Goal: Task Accomplishment & Management: Complete application form

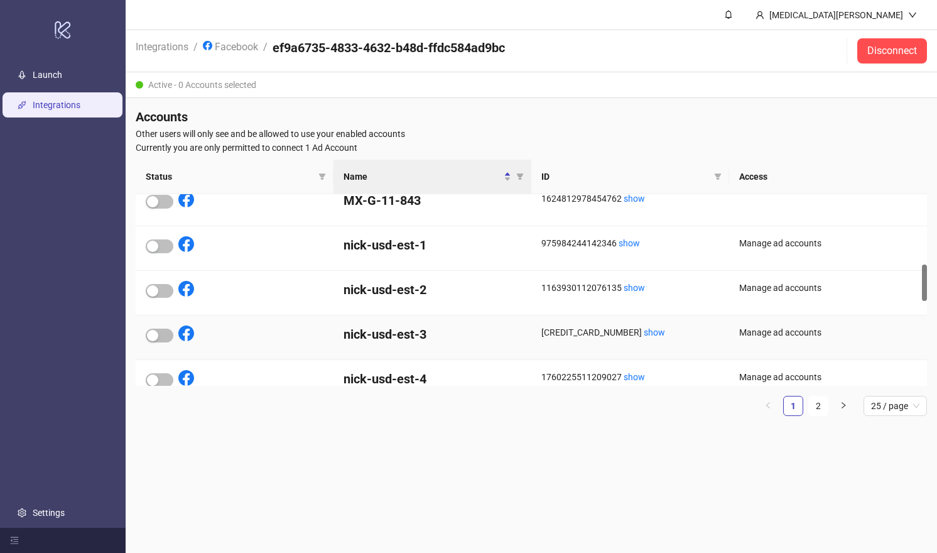
scroll to position [366, 0]
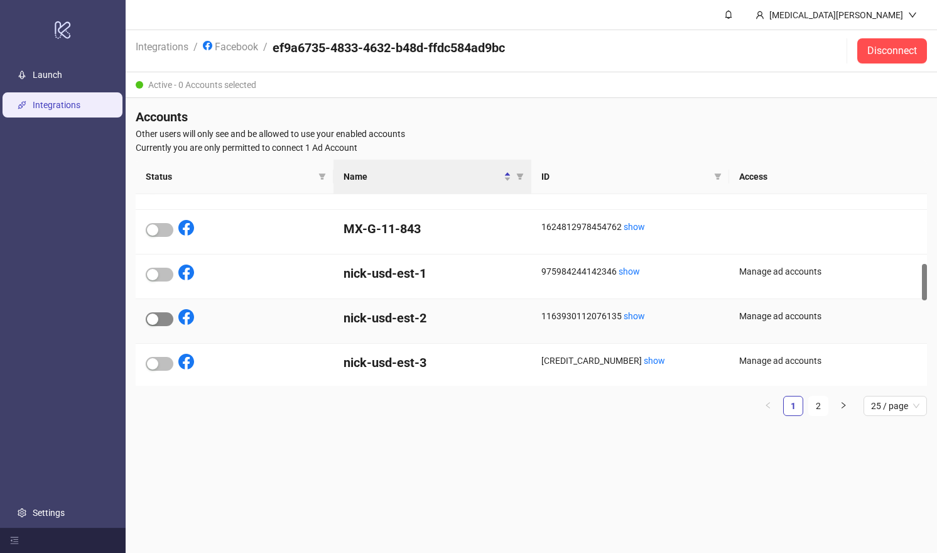
click at [153, 313] on div "button" at bounding box center [152, 318] width 11 height 11
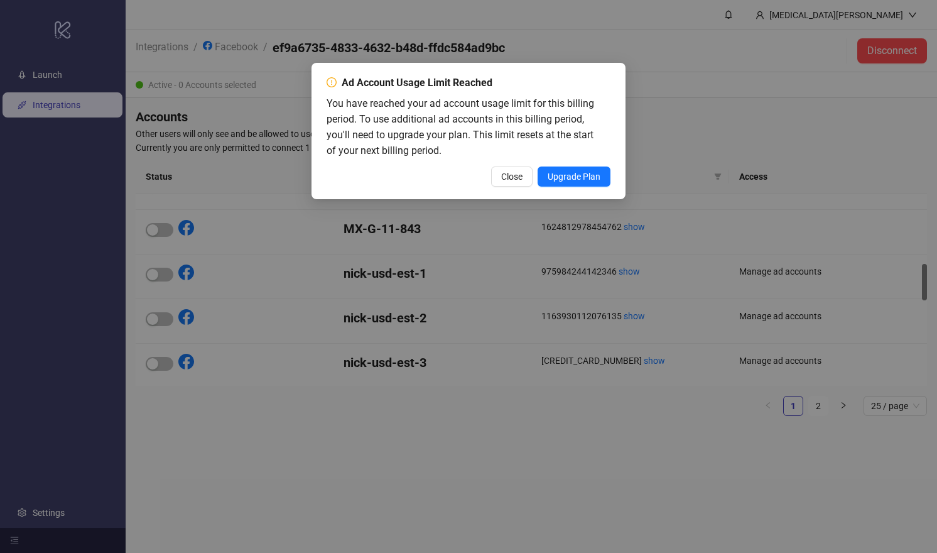
click at [192, 329] on div "Ad Account Usage Limit Reached You have reached your ad account usage limit for…" at bounding box center [468, 276] width 937 height 553
click at [509, 175] on span "Close" at bounding box center [511, 176] width 21 height 10
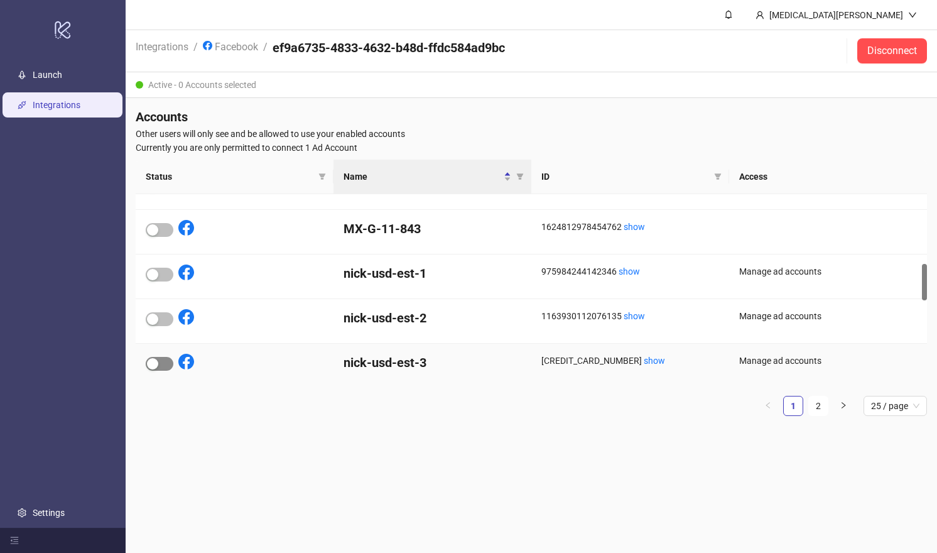
click at [151, 357] on span "button" at bounding box center [160, 364] width 28 height 14
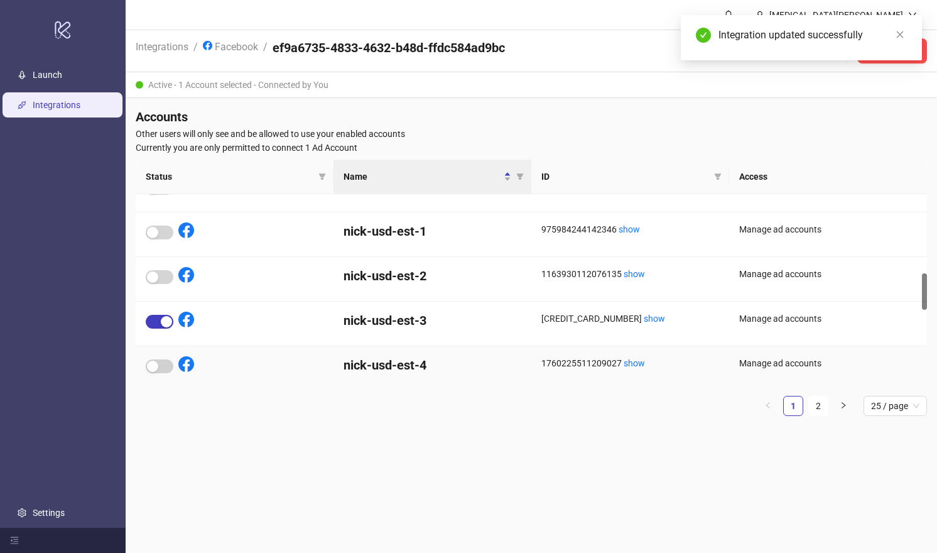
scroll to position [401, 0]
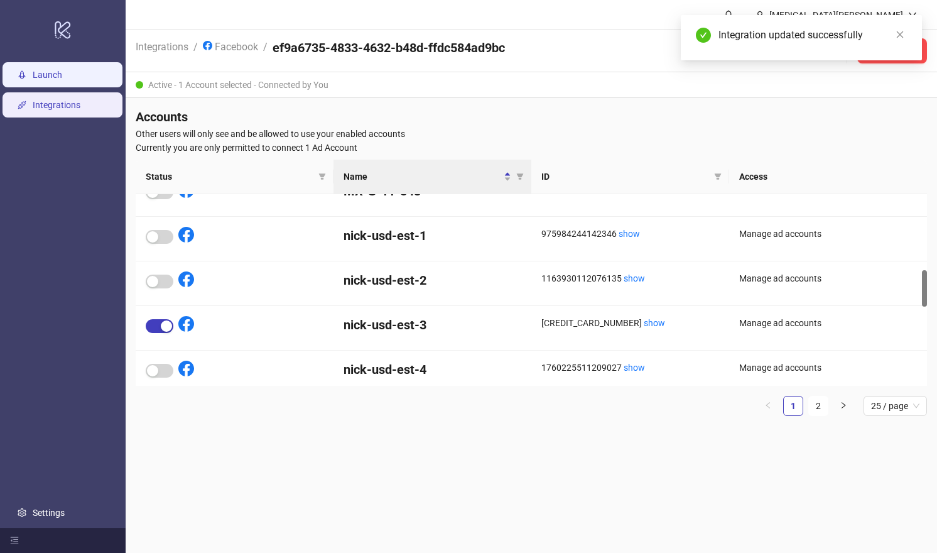
click at [55, 73] on link "Launch" at bounding box center [48, 75] width 30 height 10
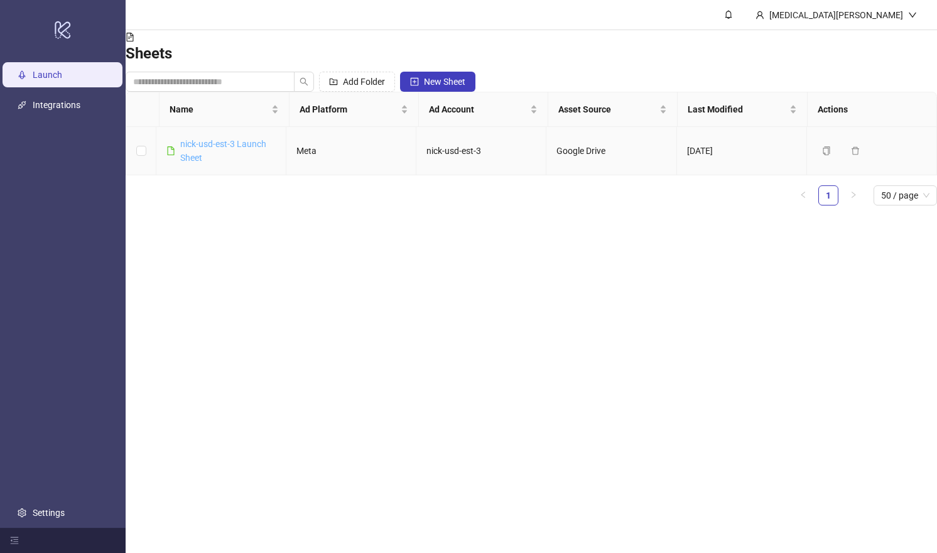
click at [259, 155] on link "nick-usd-est-3 Launch Sheet" at bounding box center [223, 151] width 86 height 24
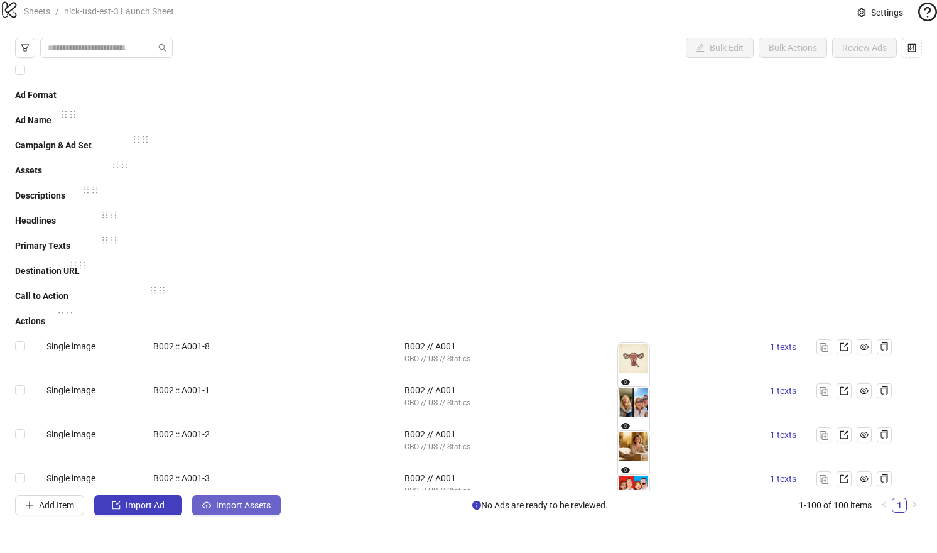
click at [234, 515] on button "Import Assets" at bounding box center [236, 505] width 89 height 20
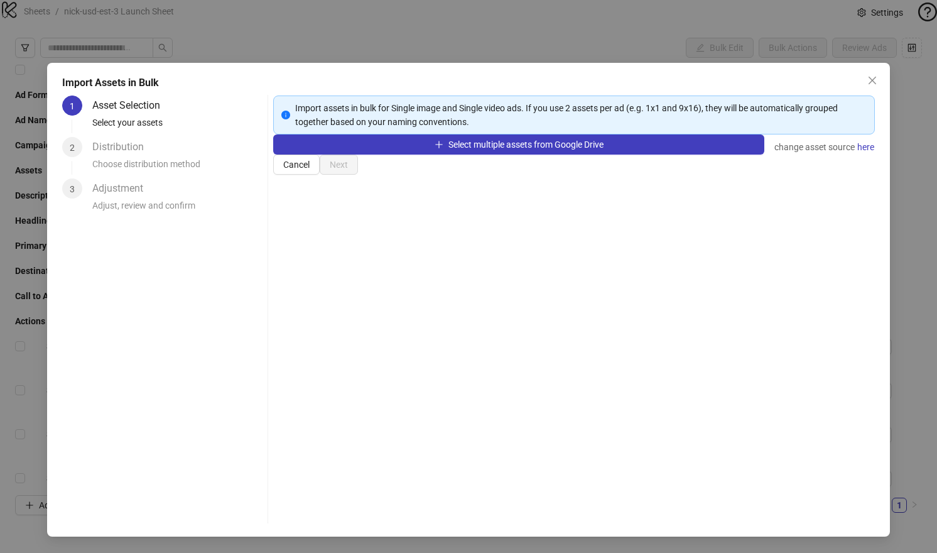
click at [21, 217] on div "Import Assets in Bulk 1 Asset Selection Select your assets 2 Distribution Choos…" at bounding box center [468, 276] width 937 height 553
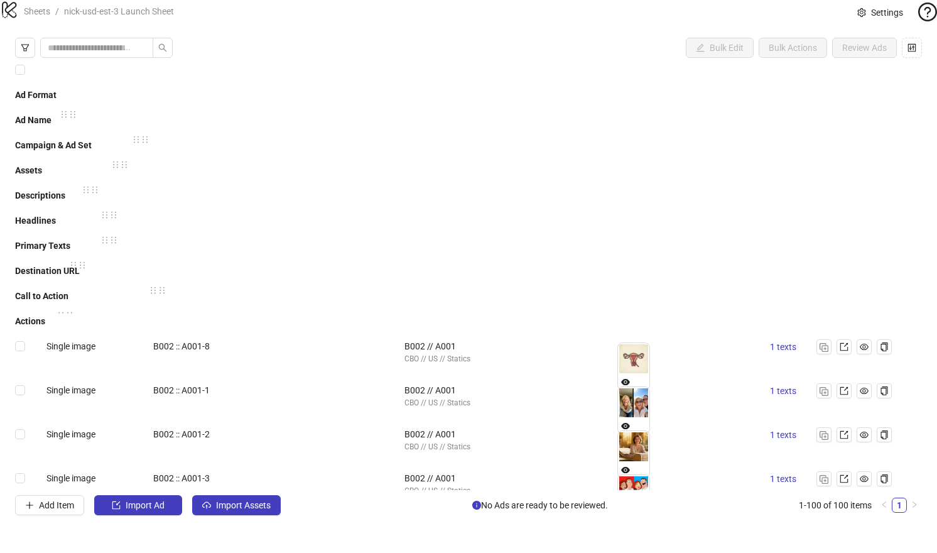
click at [17, 19] on icon "logo/logo-mobile" at bounding box center [9, 9] width 19 height 19
click at [19, 16] on icon "logo/logo-mobile" at bounding box center [9, 9] width 19 height 19
click at [46, 18] on link "Sheets" at bounding box center [36, 11] width 31 height 14
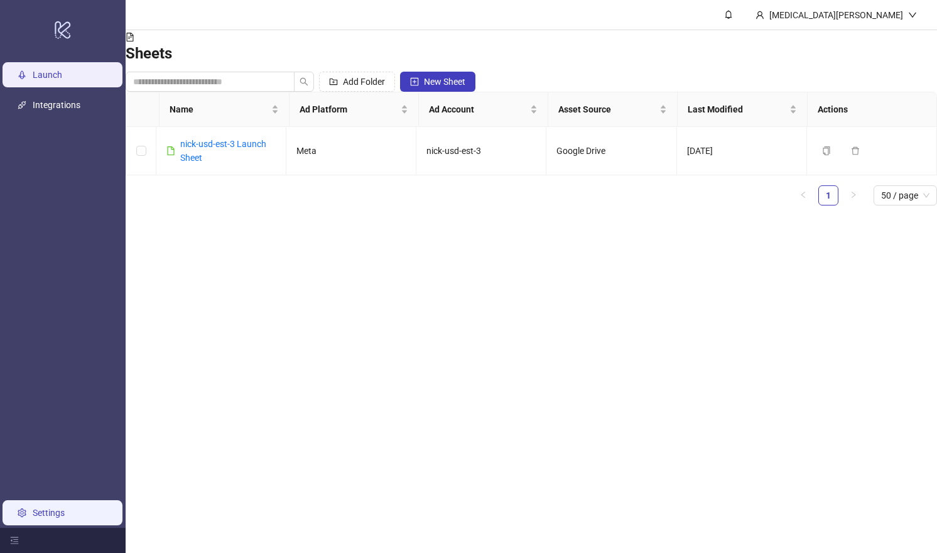
click at [65, 507] on link "Settings" at bounding box center [49, 512] width 32 height 10
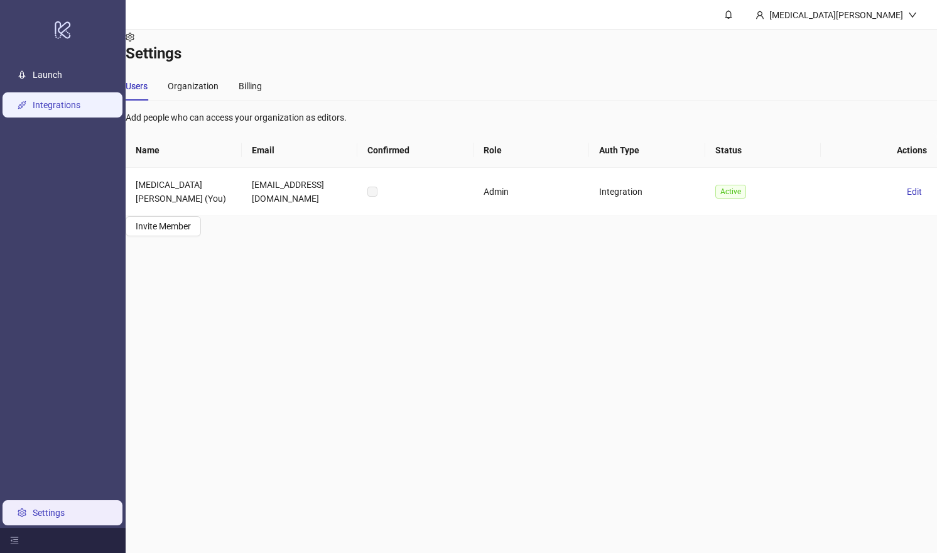
click at [77, 100] on link "Integrations" at bounding box center [57, 105] width 48 height 10
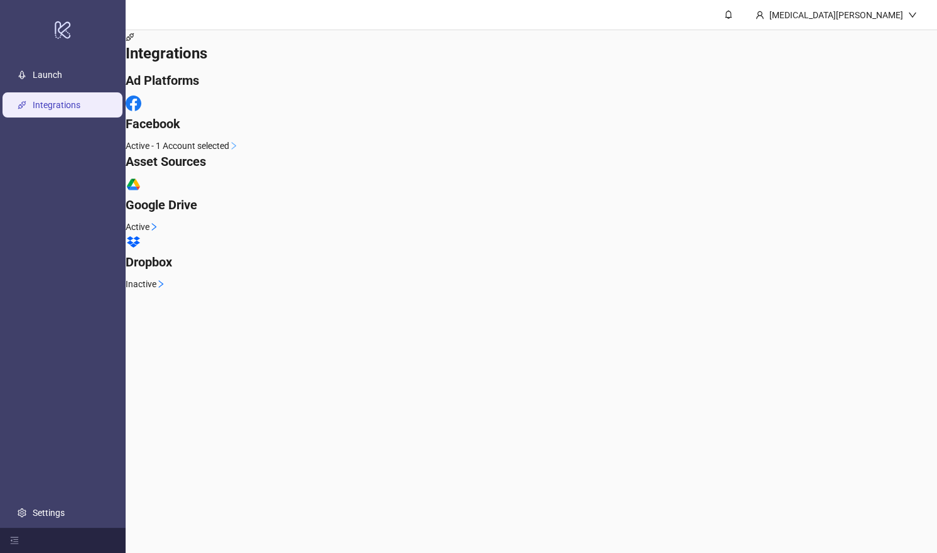
click at [273, 133] on div "Facebook" at bounding box center [531, 113] width 811 height 37
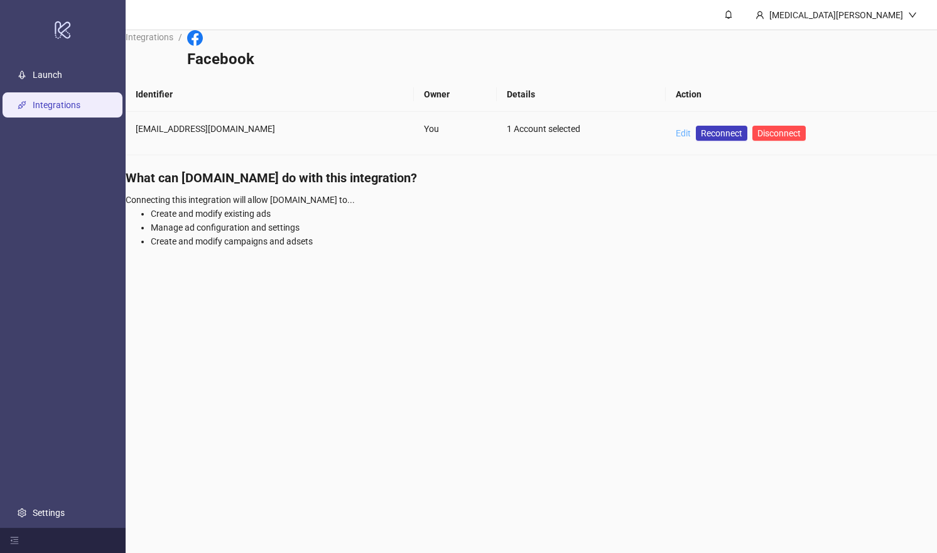
click at [676, 128] on link "Edit" at bounding box center [683, 133] width 15 height 10
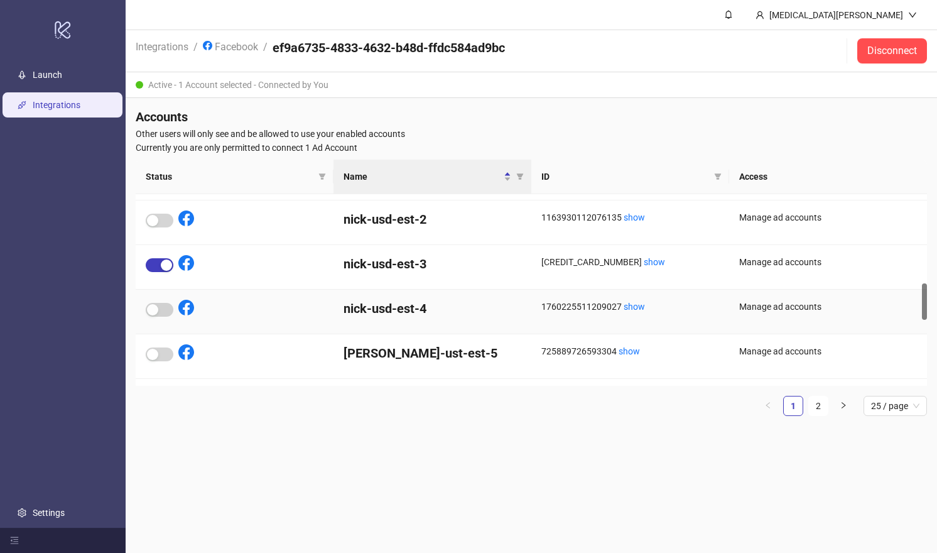
scroll to position [415, 0]
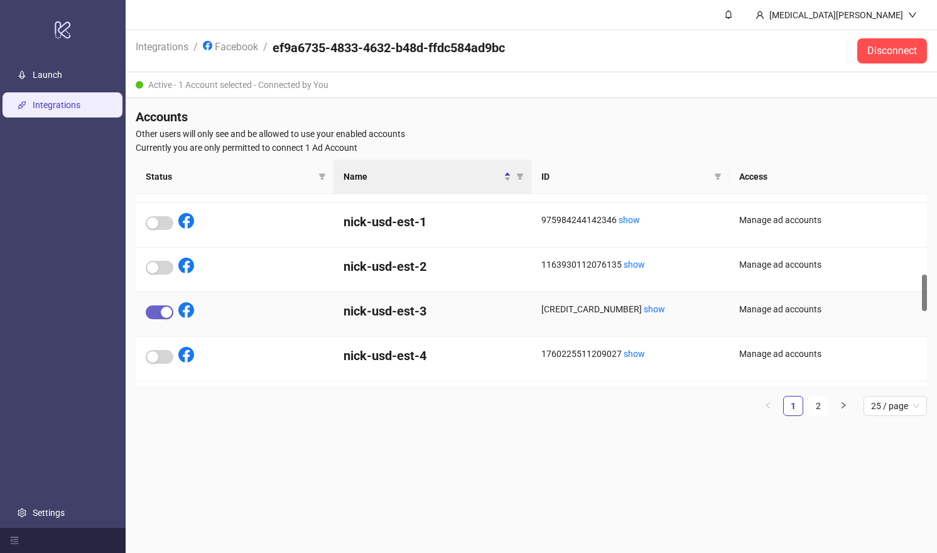
click at [157, 305] on span "button" at bounding box center [160, 312] width 28 height 14
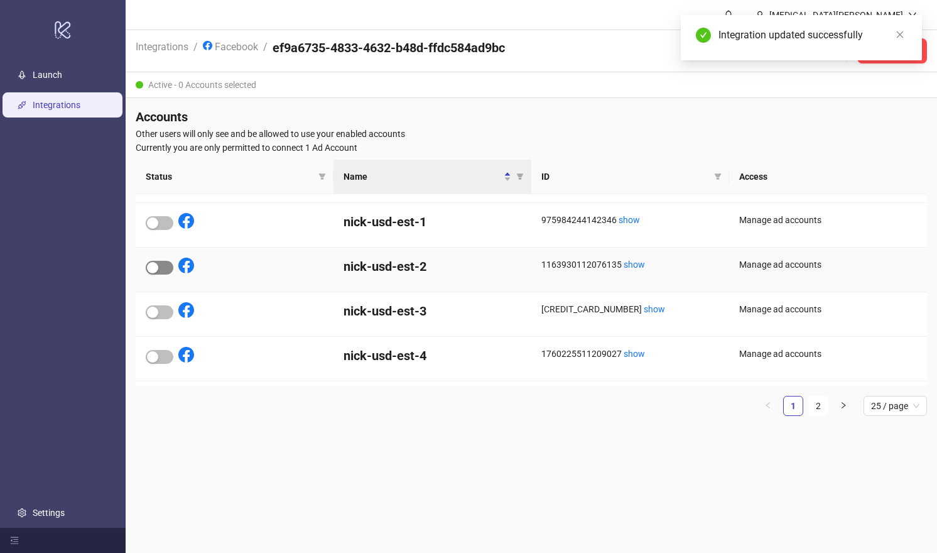
click at [158, 262] on div "button" at bounding box center [152, 267] width 11 height 11
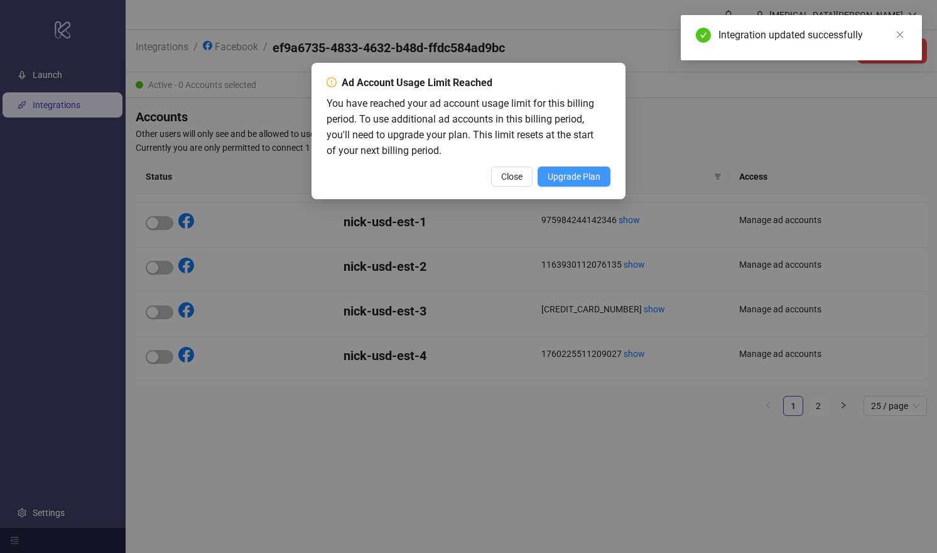
click at [560, 171] on span "Upgrade Plan" at bounding box center [574, 176] width 53 height 10
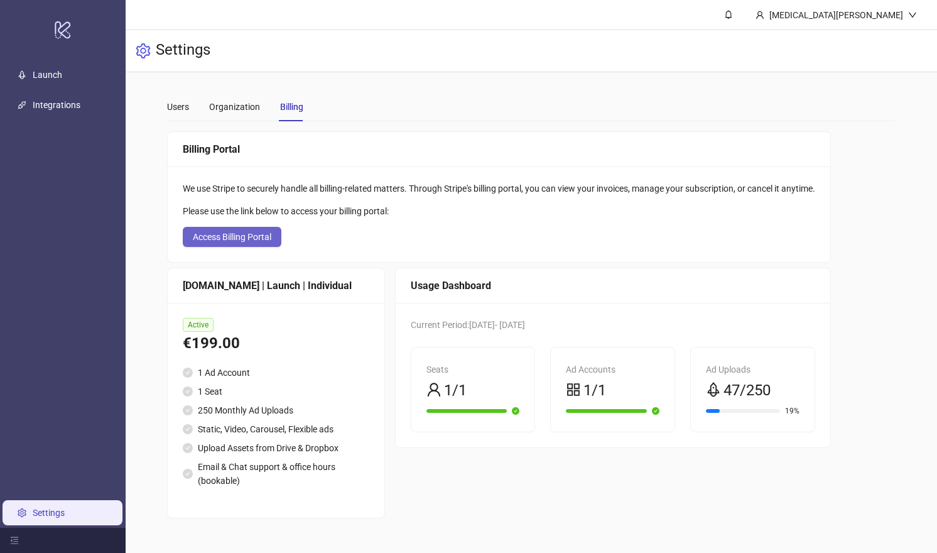
click at [230, 234] on span "Access Billing Portal" at bounding box center [232, 237] width 79 height 10
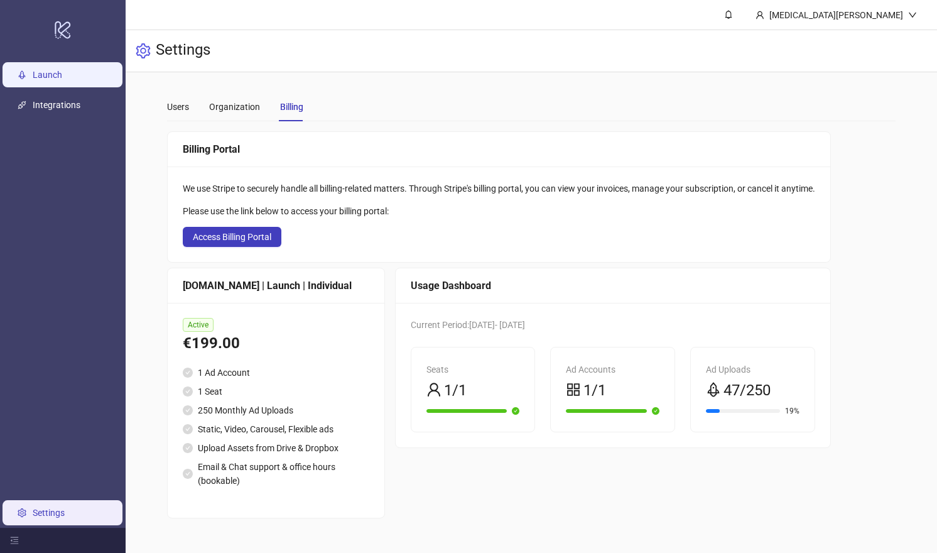
click at [59, 73] on link "Launch" at bounding box center [48, 75] width 30 height 10
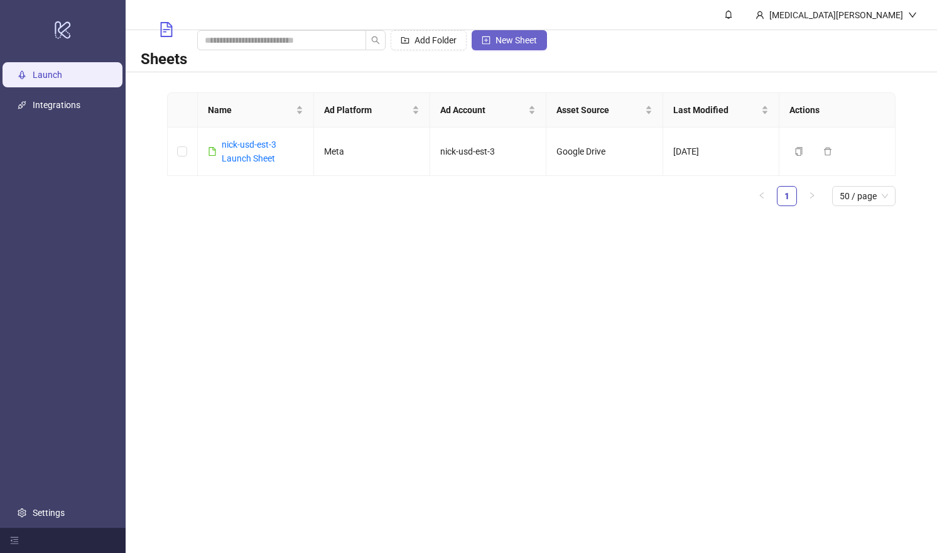
click at [547, 45] on button "New Sheet" at bounding box center [509, 40] width 75 height 20
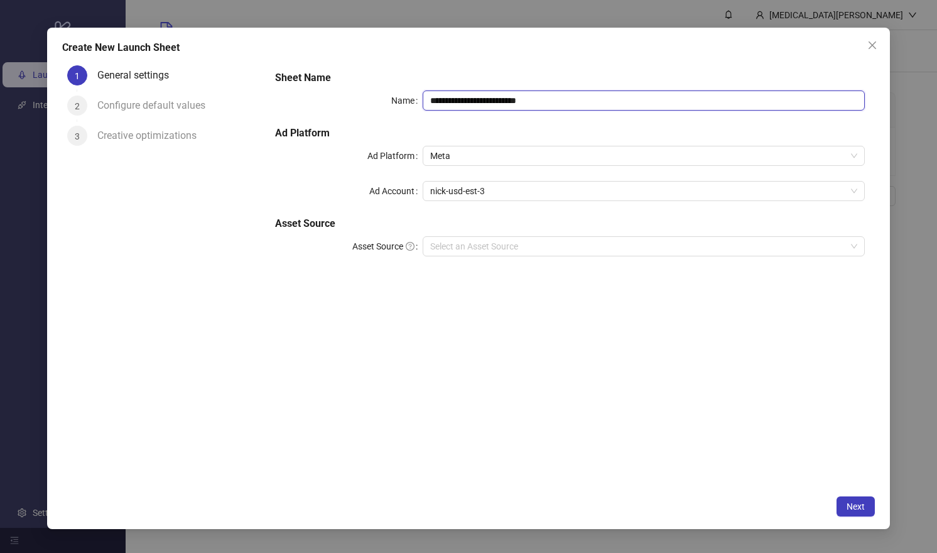
click at [541, 100] on input "**********" at bounding box center [644, 100] width 442 height 20
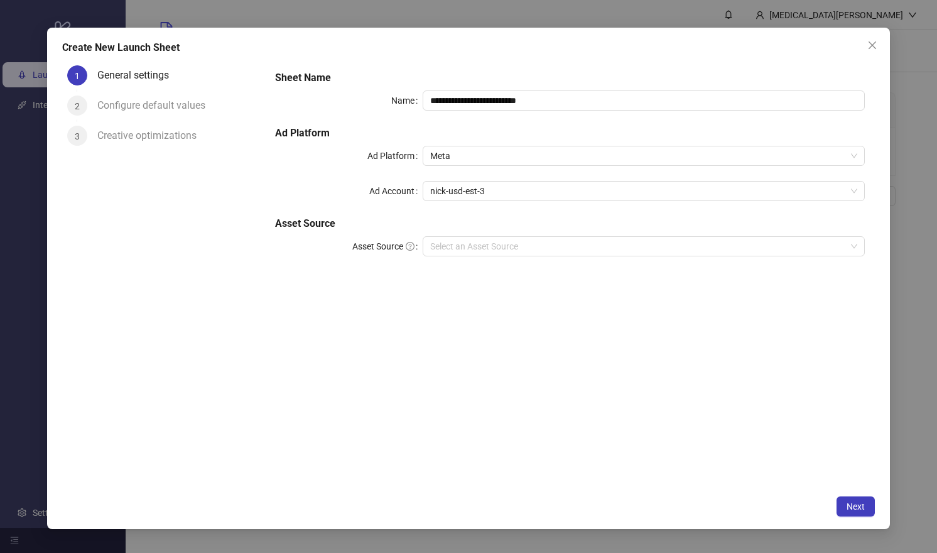
click at [489, 180] on div "**********" at bounding box center [570, 170] width 600 height 211
click at [481, 193] on span "nick-usd-est-3" at bounding box center [643, 191] width 427 height 19
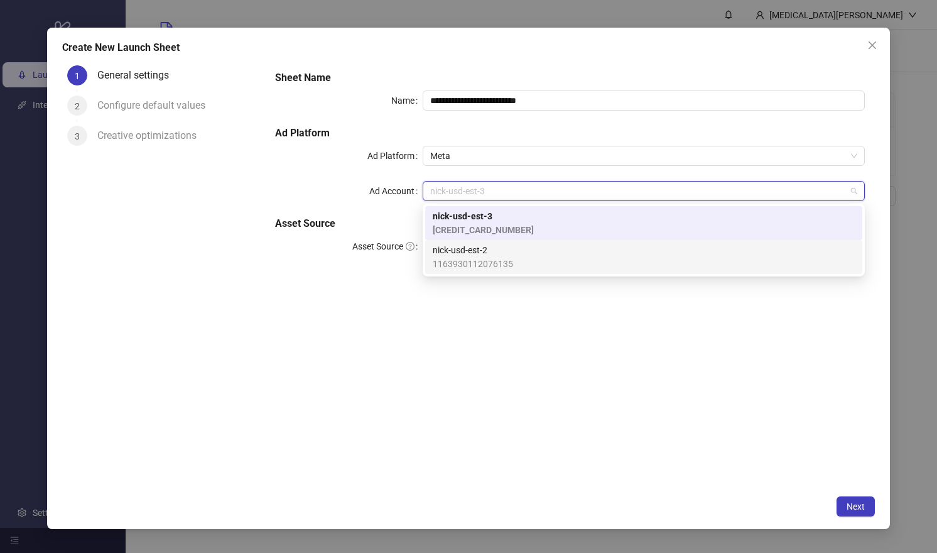
click at [475, 255] on span "nick-usd-est-2" at bounding box center [473, 250] width 80 height 14
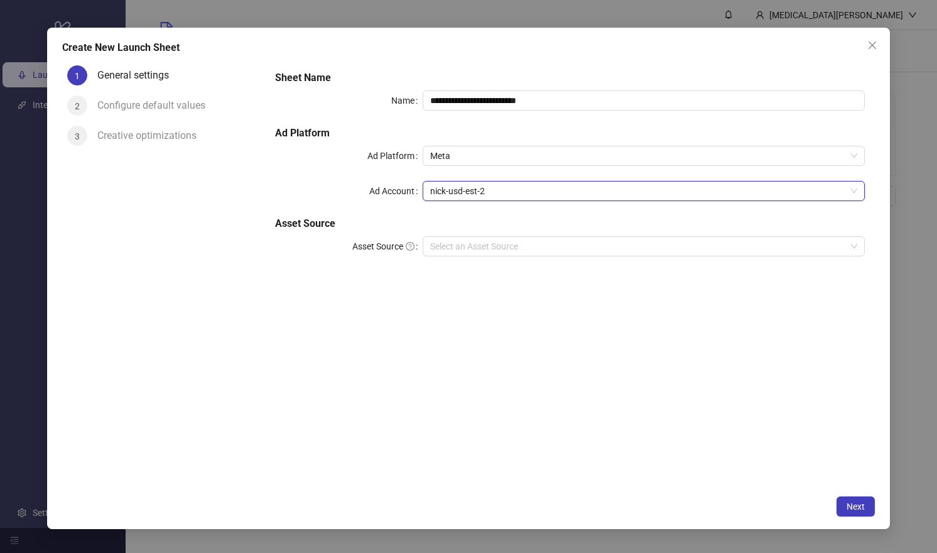
click at [494, 136] on h5 "Ad Platform" at bounding box center [570, 133] width 590 height 15
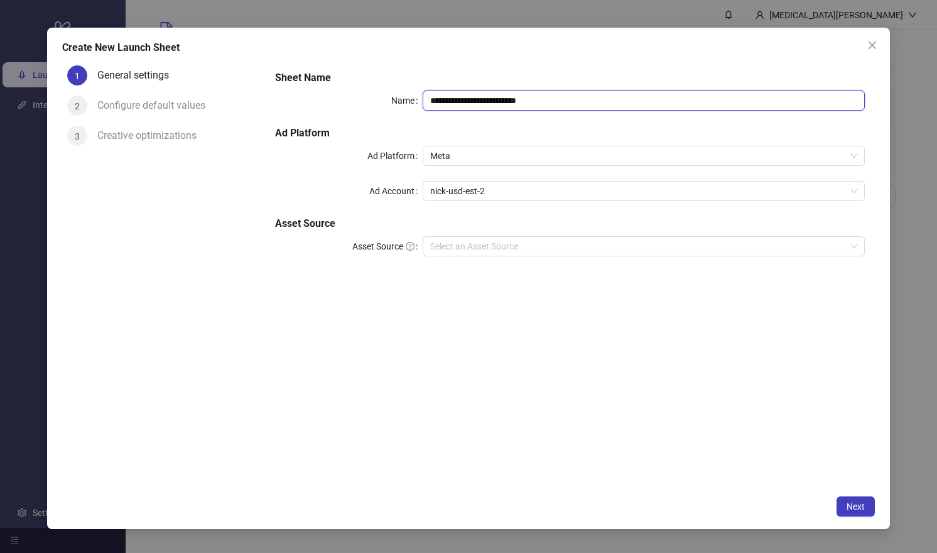
click at [482, 100] on input "**********" at bounding box center [644, 100] width 442 height 20
drag, startPoint x: 555, startPoint y: 102, endPoint x: 488, endPoint y: 102, distance: 67.2
click at [488, 102] on input "**********" at bounding box center [644, 100] width 442 height 20
type input "**********"
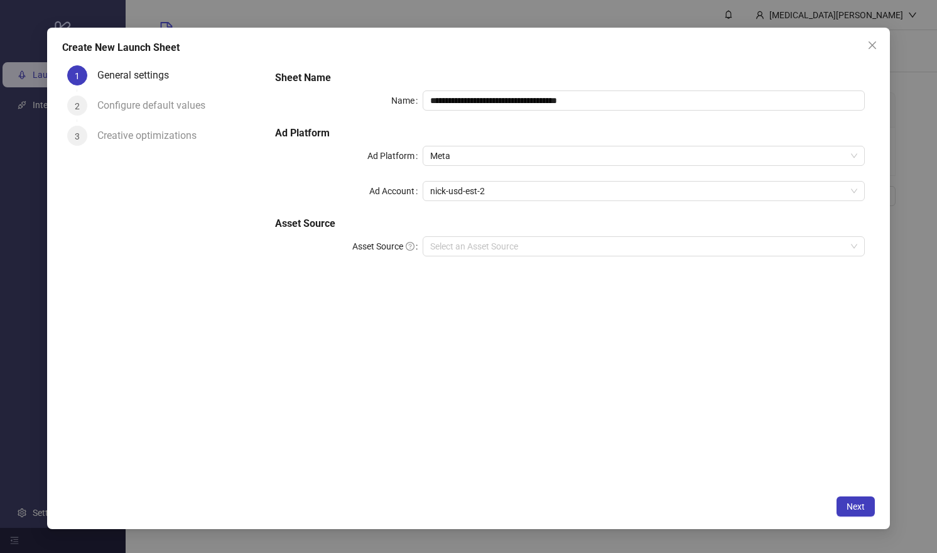
click at [441, 357] on div "**********" at bounding box center [570, 274] width 610 height 428
click at [441, 248] on input "Asset Source" at bounding box center [638, 246] width 416 height 19
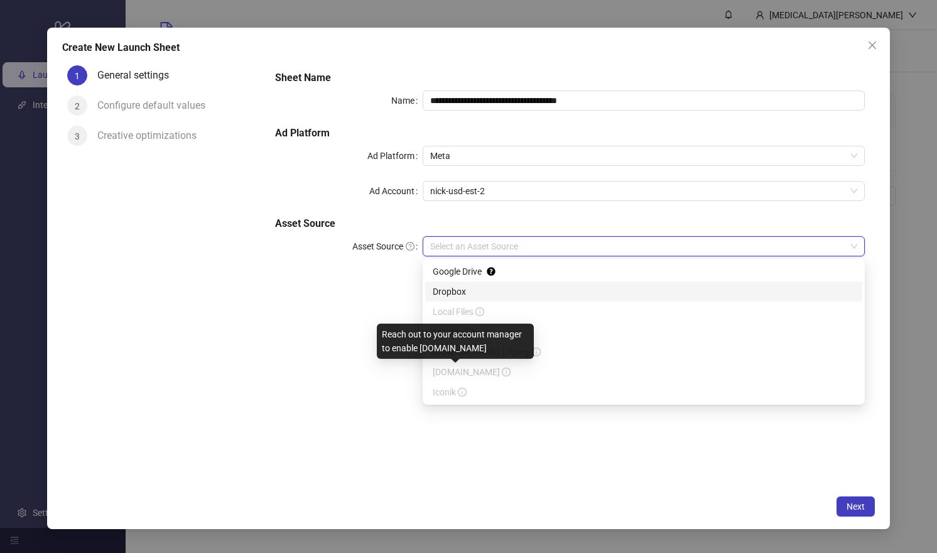
click at [443, 369] on span "[DOMAIN_NAME]" at bounding box center [472, 372] width 78 height 10
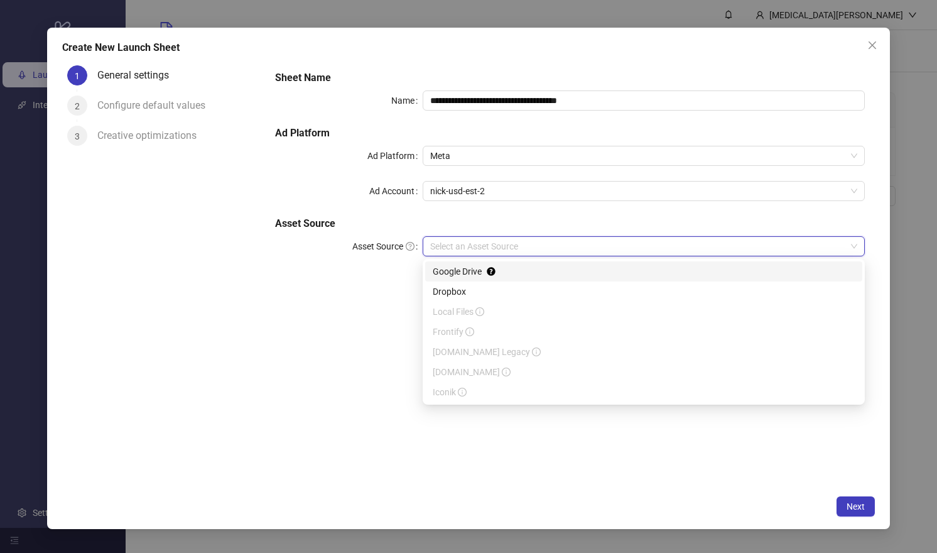
click at [461, 272] on div "Google Drive" at bounding box center [644, 271] width 422 height 14
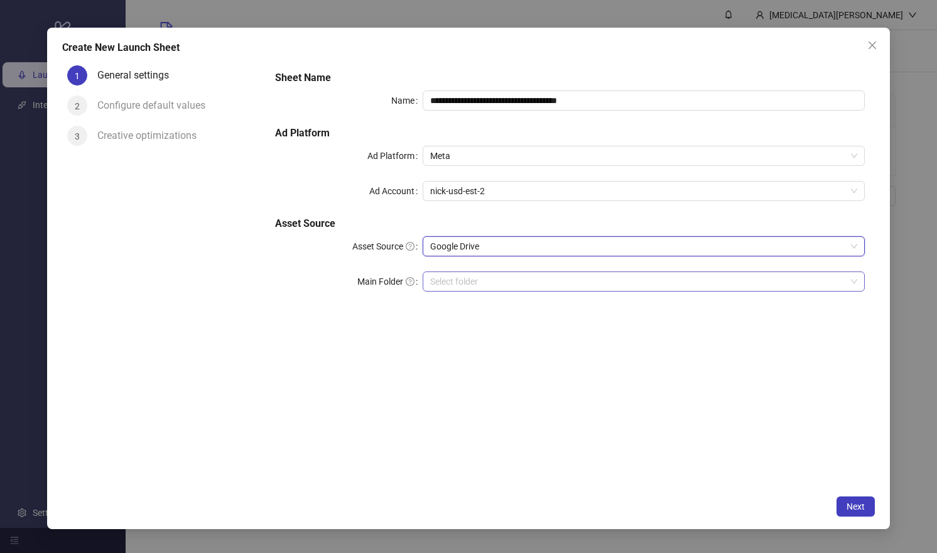
click at [448, 286] on input "Main Folder" at bounding box center [638, 281] width 416 height 19
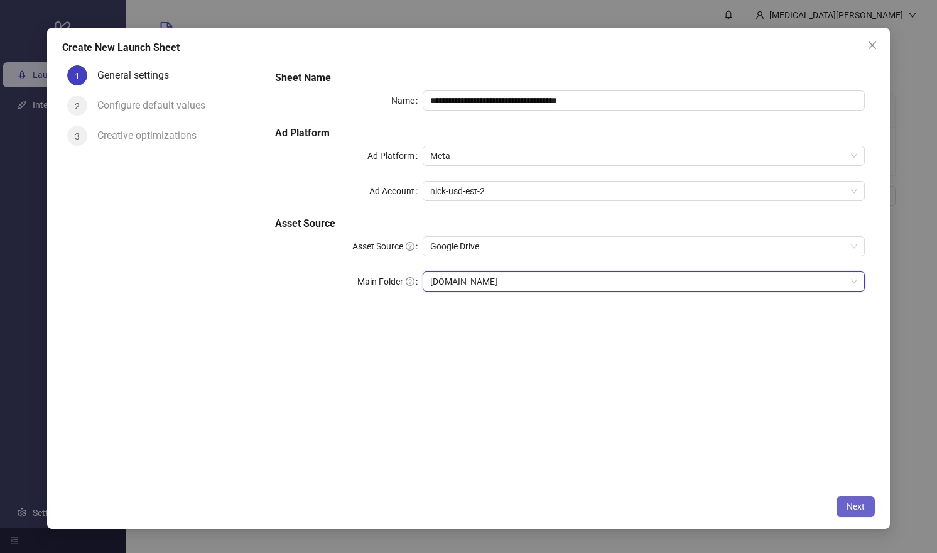
click at [864, 512] on button "Next" at bounding box center [856, 506] width 38 height 20
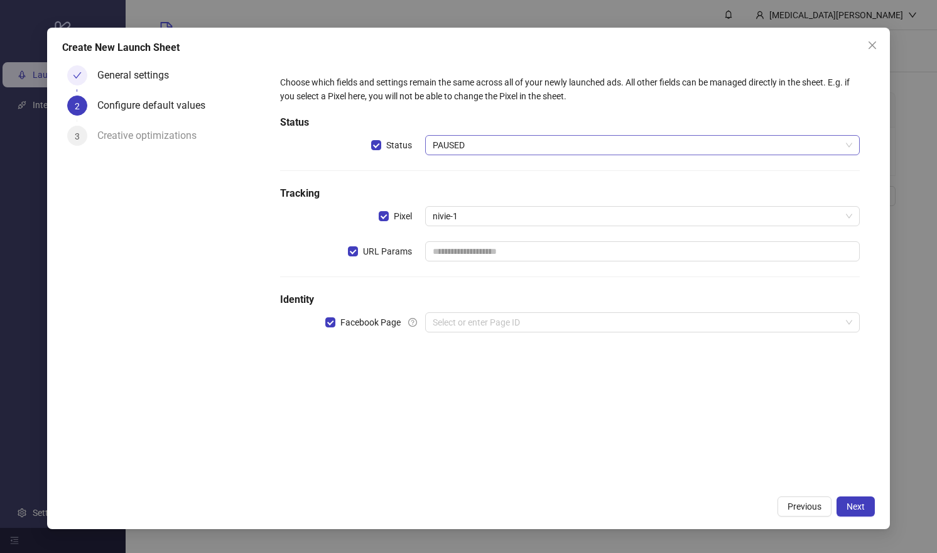
click at [469, 143] on span "PAUSED" at bounding box center [643, 145] width 420 height 19
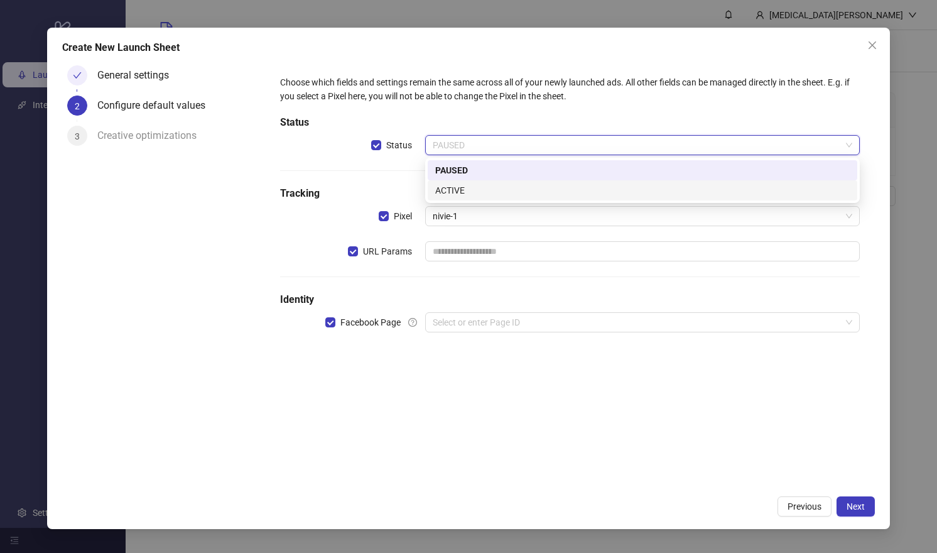
click at [471, 193] on div "ACTIVE" at bounding box center [642, 190] width 415 height 14
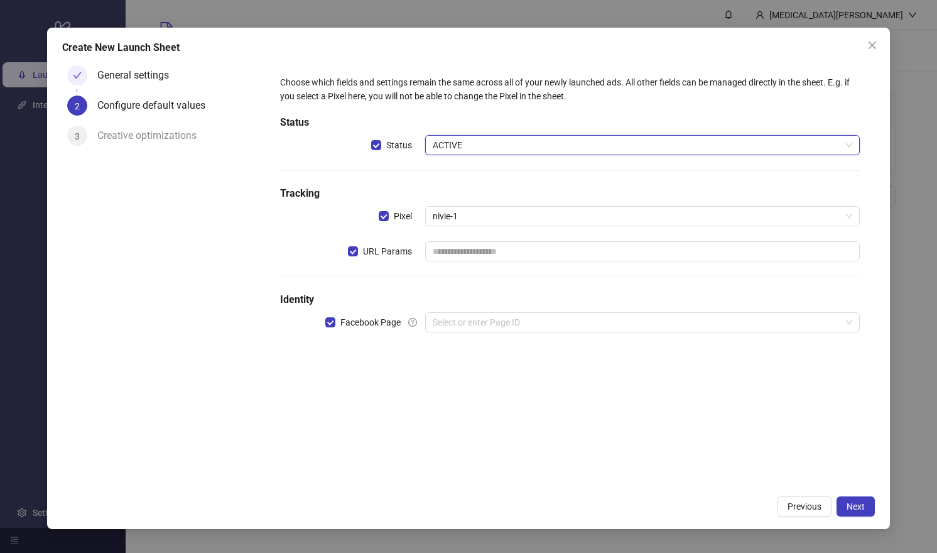
click at [423, 190] on h5 "Tracking" at bounding box center [570, 193] width 580 height 15
click at [458, 256] on input "text" at bounding box center [642, 251] width 435 height 20
paste input "**********"
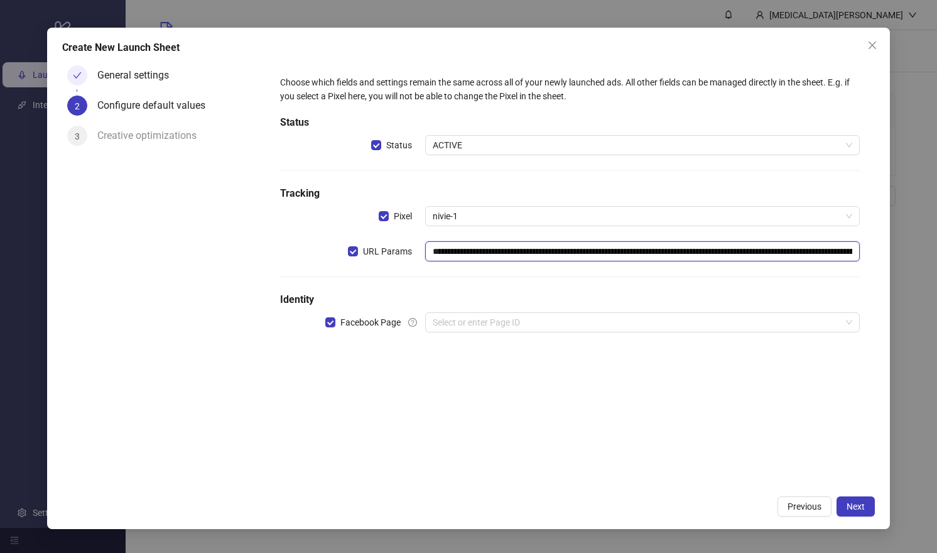
scroll to position [0, 856]
type input "**********"
click at [445, 282] on div "**********" at bounding box center [570, 211] width 590 height 282
click at [450, 217] on span "nivie-1" at bounding box center [643, 216] width 420 height 19
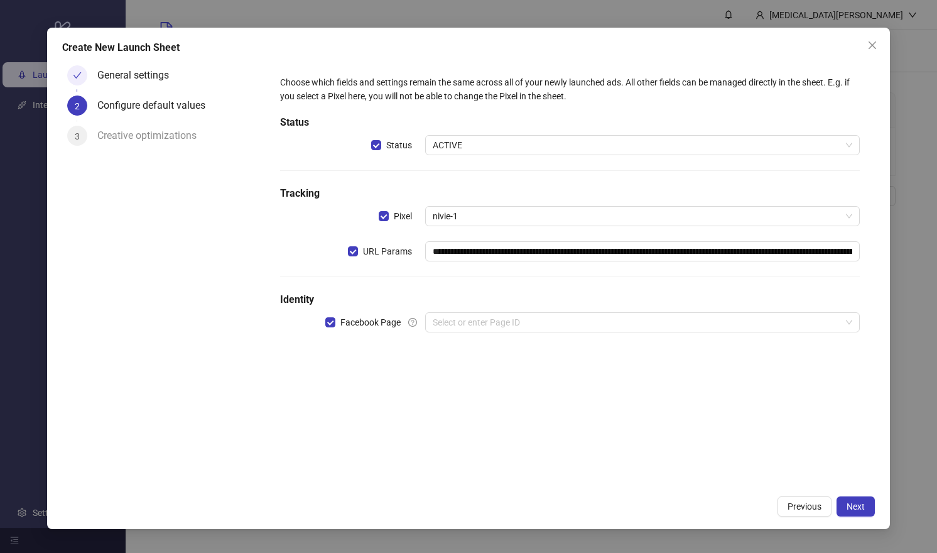
click at [483, 462] on div "**********" at bounding box center [570, 274] width 610 height 428
click at [443, 324] on input "search" at bounding box center [637, 322] width 408 height 19
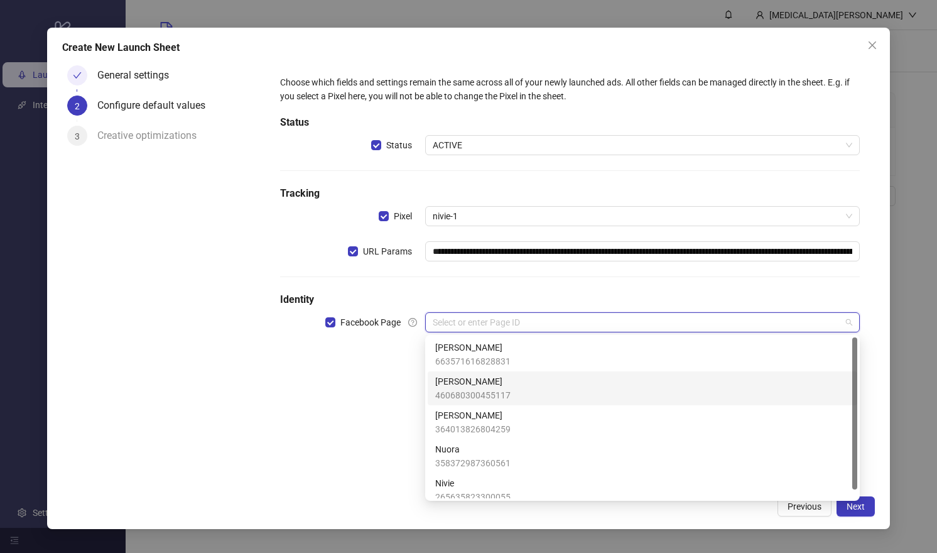
scroll to position [9, 0]
click at [462, 384] on span "460680300455117" at bounding box center [472, 386] width 75 height 14
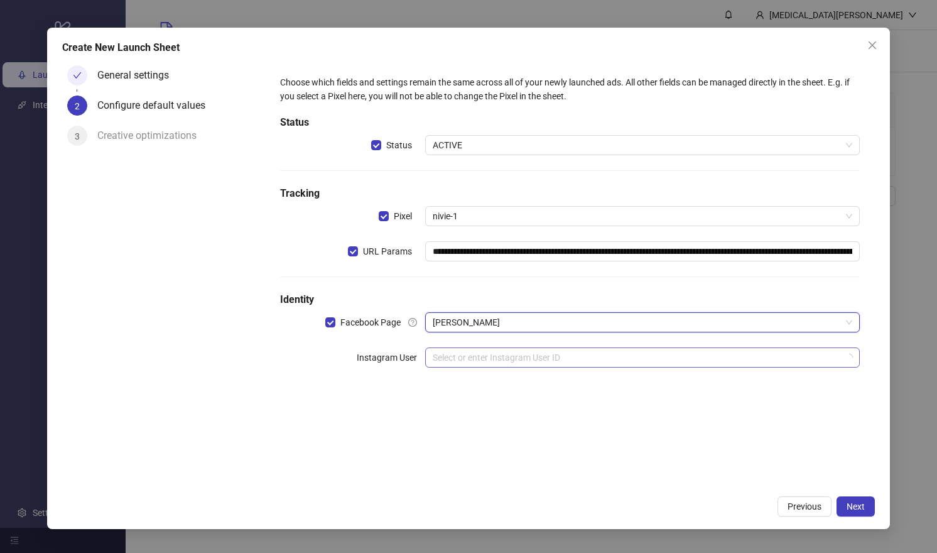
click at [464, 361] on input "search" at bounding box center [637, 357] width 408 height 19
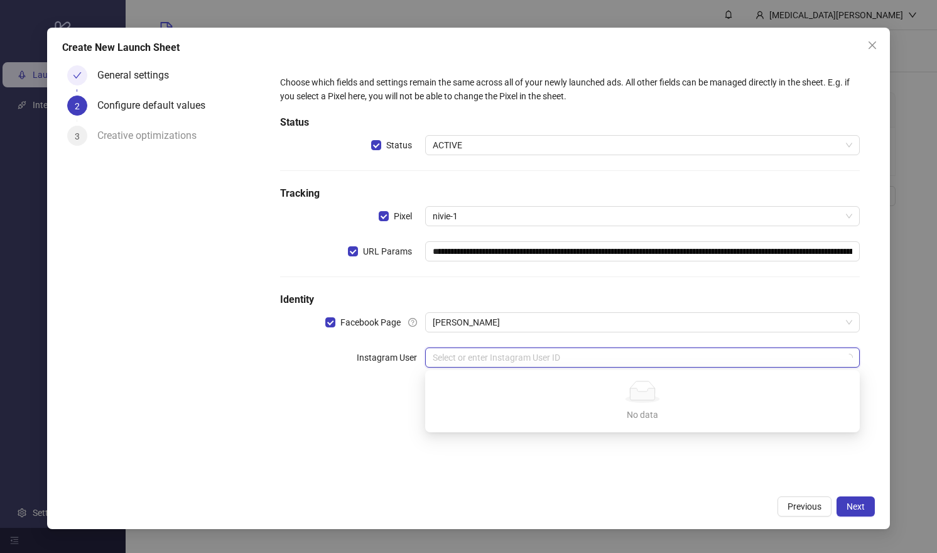
click at [475, 440] on div "**********" at bounding box center [570, 274] width 610 height 428
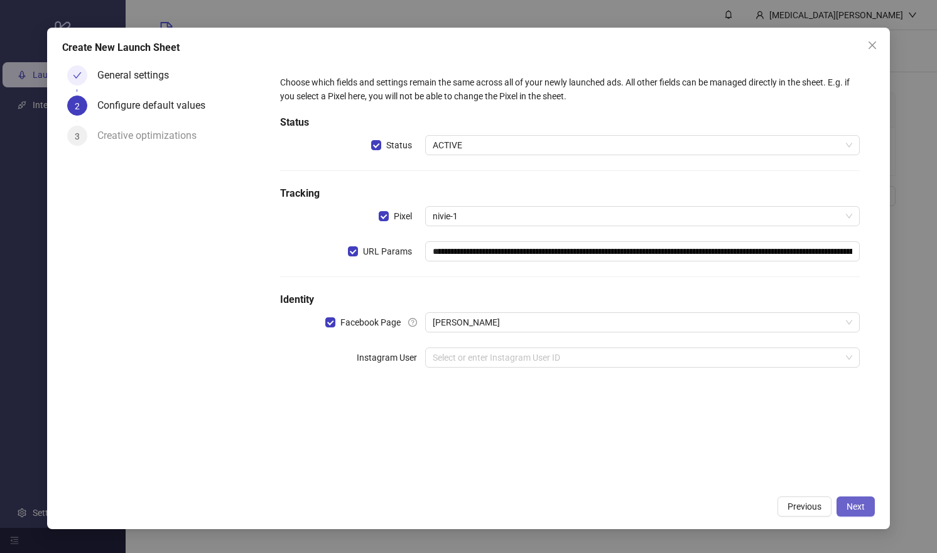
click at [864, 504] on span "Next" at bounding box center [856, 506] width 18 height 10
click at [523, 364] on input "search" at bounding box center [637, 357] width 408 height 19
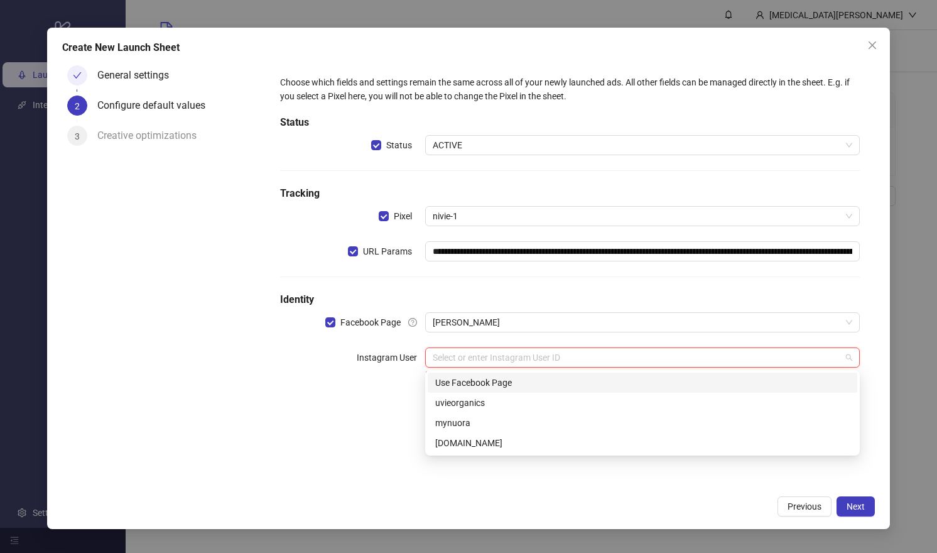
click at [472, 381] on div "Use Facebook Page" at bounding box center [642, 383] width 415 height 14
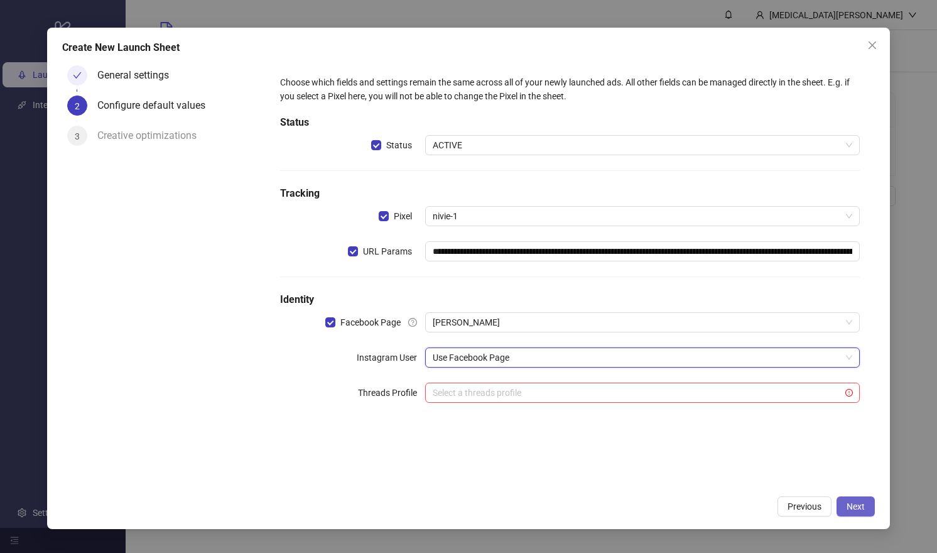
click at [854, 502] on span "Next" at bounding box center [856, 506] width 18 height 10
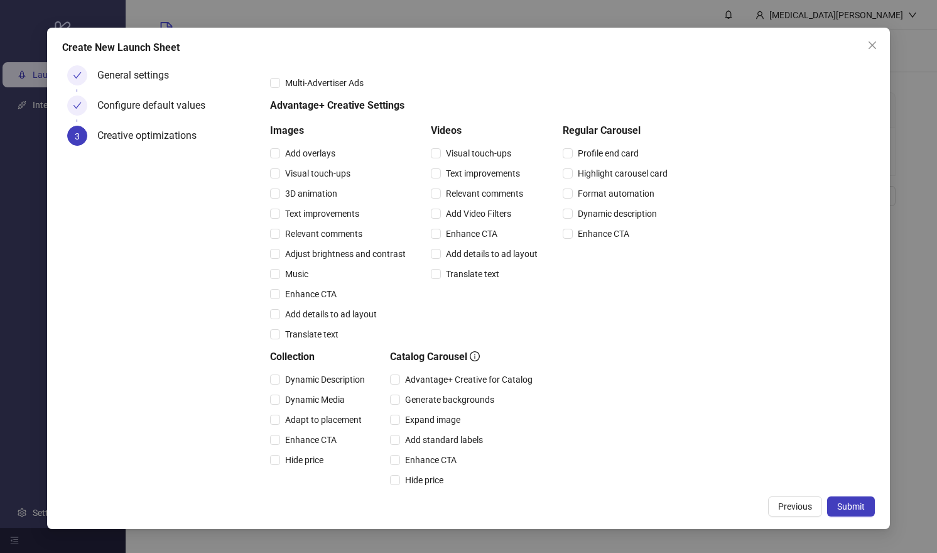
scroll to position [0, 0]
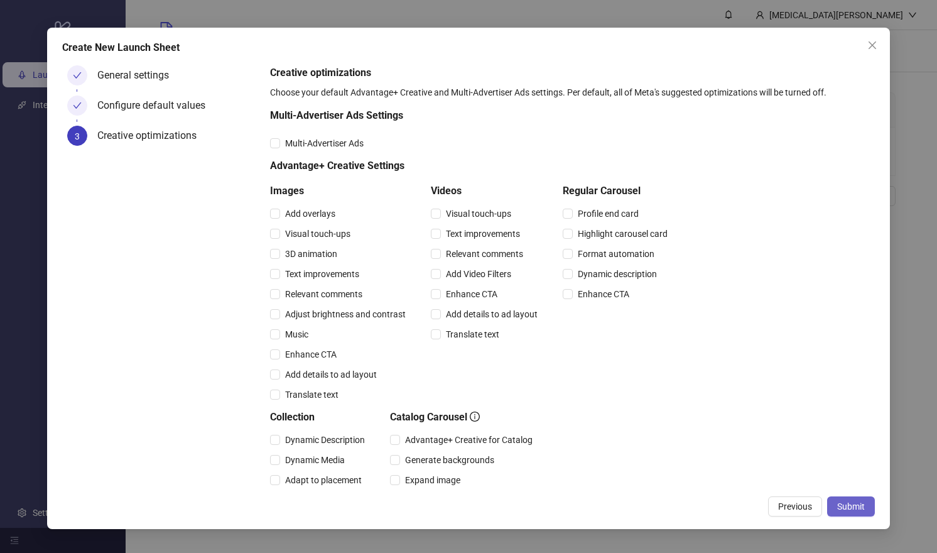
click at [856, 511] on span "Submit" at bounding box center [851, 506] width 28 height 10
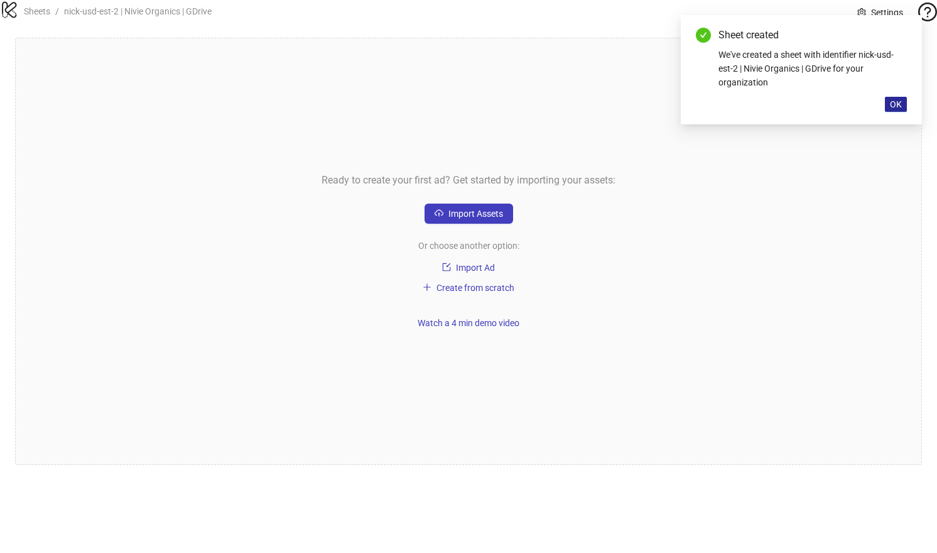
click at [900, 104] on span "OK" at bounding box center [896, 104] width 12 height 10
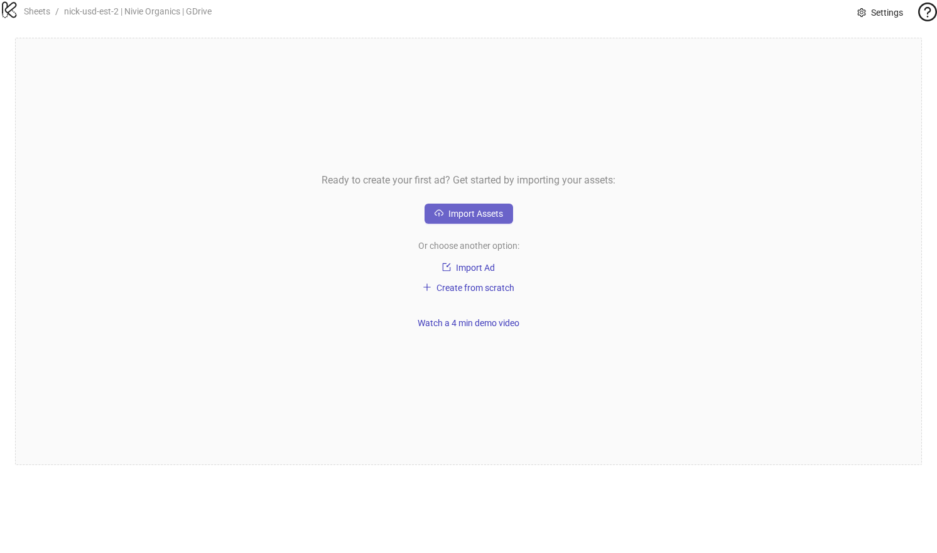
click at [448, 219] on span "Import Assets" at bounding box center [475, 214] width 55 height 10
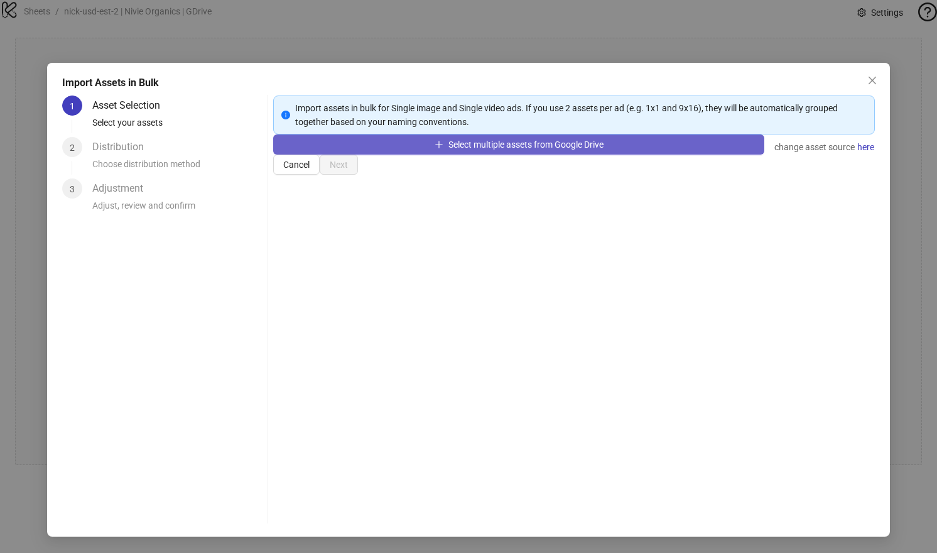
click at [452, 149] on span "Select multiple assets from Google Drive" at bounding box center [525, 144] width 155 height 10
